Goal: Browse casually: Explore the website without a specific task or goal

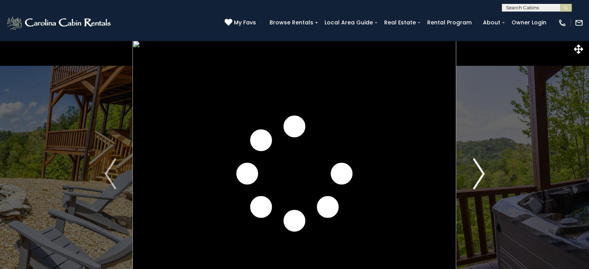
click at [480, 180] on img "Next" at bounding box center [479, 173] width 12 height 31
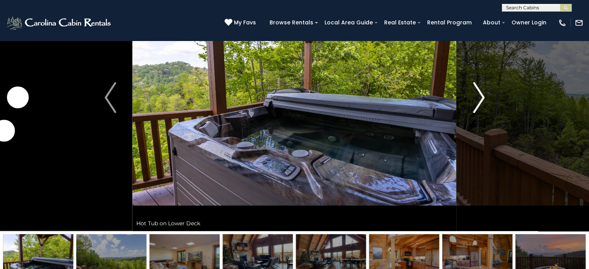
scroll to position [77, 0]
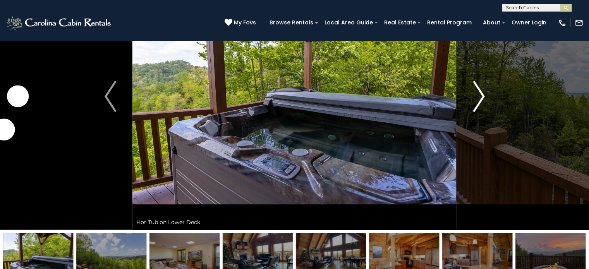
click at [479, 100] on img "Next" at bounding box center [479, 96] width 12 height 31
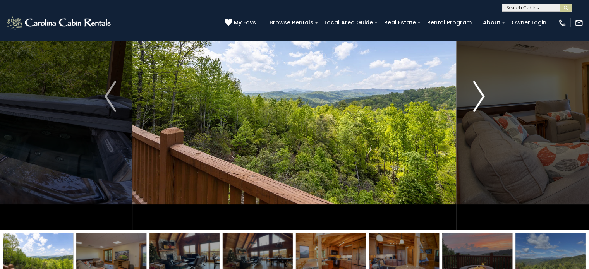
click at [479, 100] on img "Next" at bounding box center [479, 96] width 12 height 31
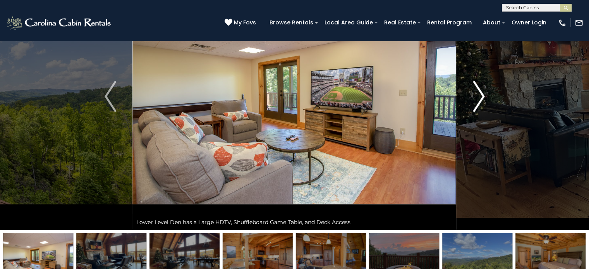
click at [479, 100] on img "Next" at bounding box center [479, 96] width 12 height 31
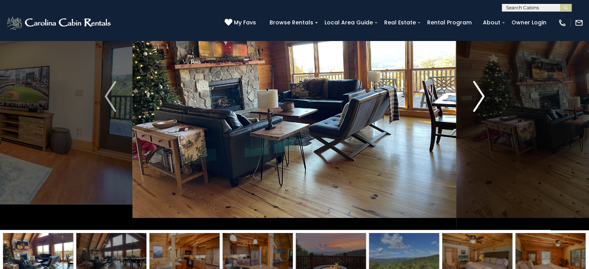
click at [479, 100] on img "Next" at bounding box center [479, 96] width 12 height 31
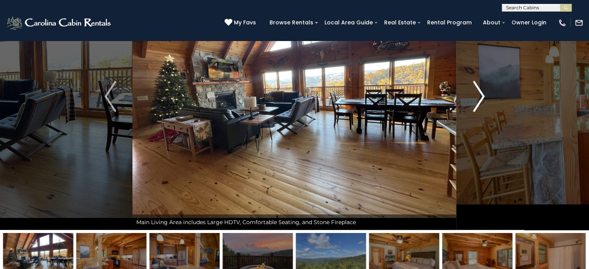
click at [479, 100] on img "Next" at bounding box center [479, 96] width 12 height 31
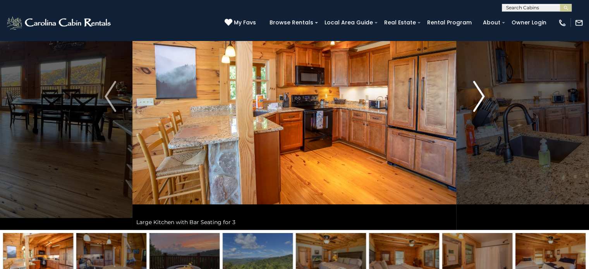
click at [479, 100] on img "Next" at bounding box center [479, 96] width 12 height 31
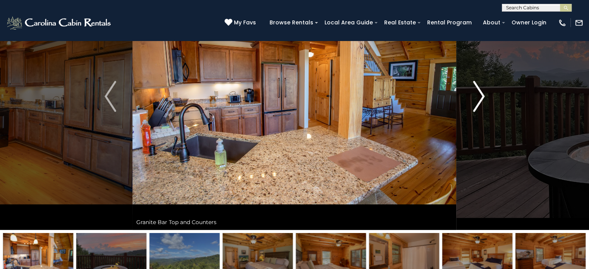
click at [479, 100] on img "Next" at bounding box center [479, 96] width 12 height 31
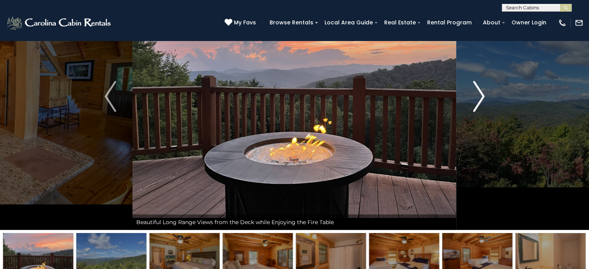
click at [479, 100] on img "Next" at bounding box center [479, 96] width 12 height 31
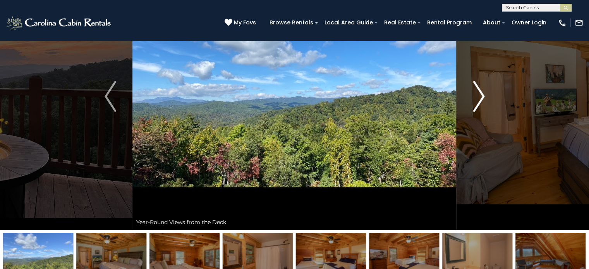
click at [479, 100] on img "Next" at bounding box center [479, 96] width 12 height 31
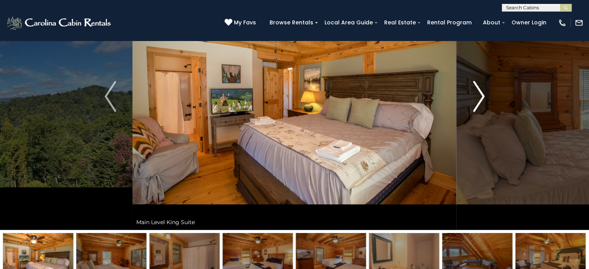
click at [479, 100] on img "Next" at bounding box center [479, 96] width 12 height 31
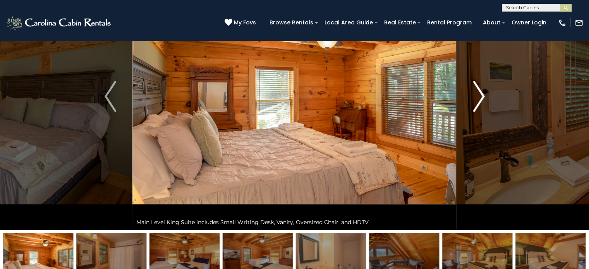
click at [479, 100] on img "Next" at bounding box center [479, 96] width 12 height 31
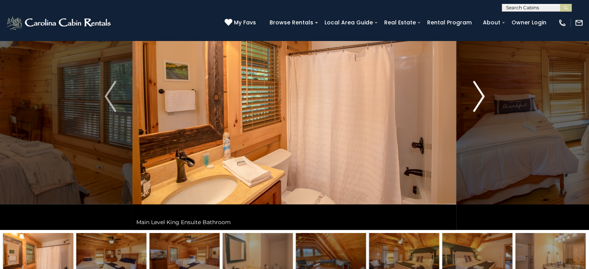
click at [479, 100] on img "Next" at bounding box center [479, 96] width 12 height 31
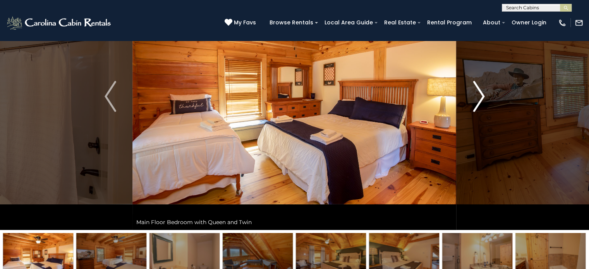
click at [479, 100] on img "Next" at bounding box center [479, 96] width 12 height 31
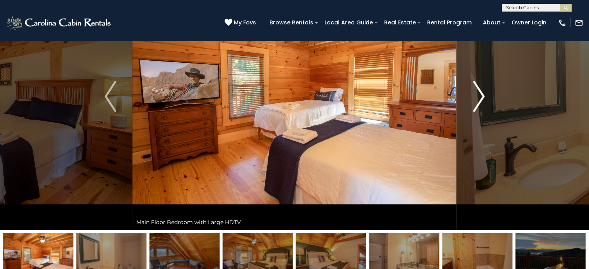
click at [479, 100] on img "Next" at bounding box center [479, 96] width 12 height 31
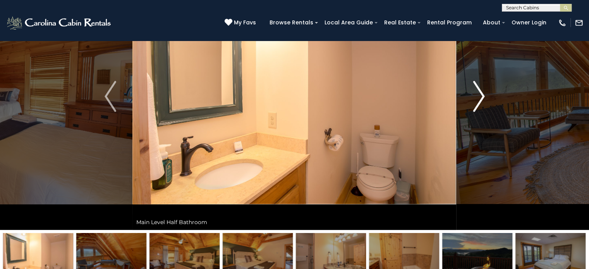
click at [479, 100] on img "Next" at bounding box center [479, 96] width 12 height 31
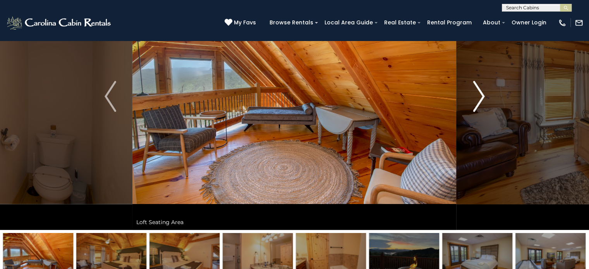
click at [479, 100] on img "Next" at bounding box center [479, 96] width 12 height 31
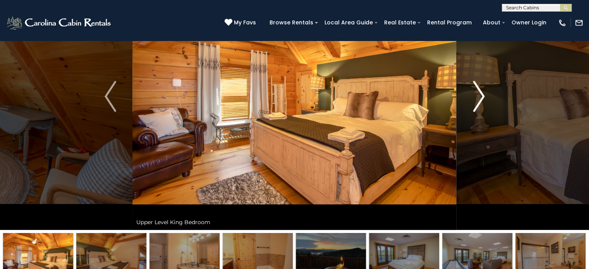
click at [479, 100] on img "Next" at bounding box center [479, 96] width 12 height 31
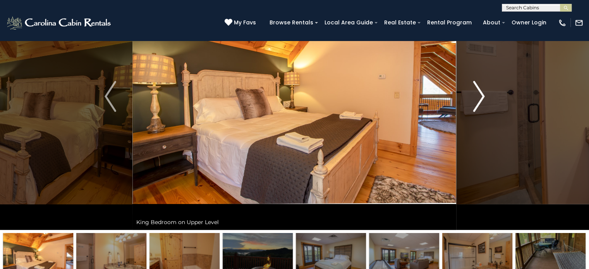
click at [479, 100] on img "Next" at bounding box center [479, 96] width 12 height 31
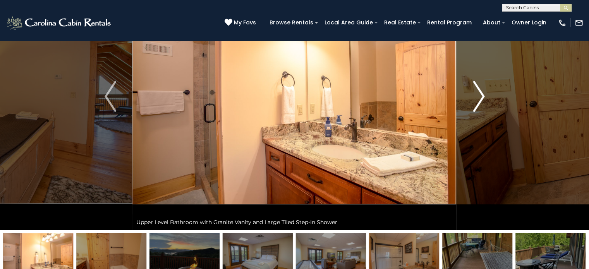
click at [479, 100] on img "Next" at bounding box center [479, 96] width 12 height 31
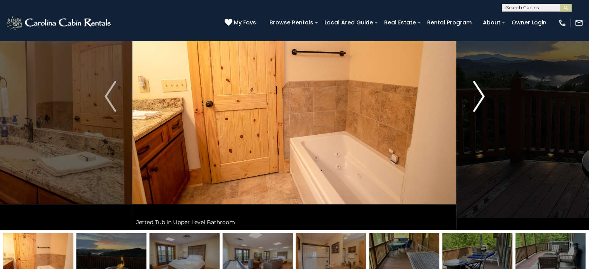
click at [479, 100] on img "Next" at bounding box center [479, 96] width 12 height 31
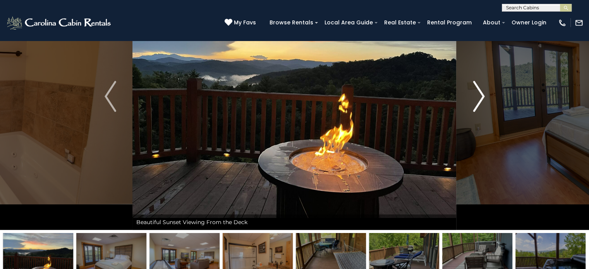
click at [479, 100] on img "Next" at bounding box center [479, 96] width 12 height 31
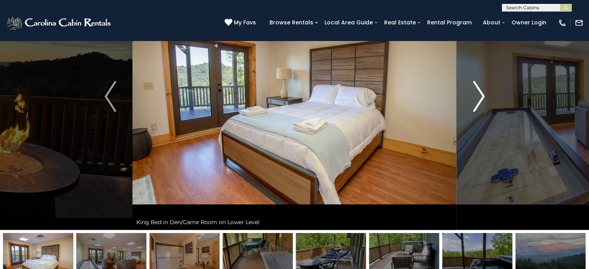
click at [479, 100] on img "Next" at bounding box center [479, 96] width 12 height 31
